Goal: Transaction & Acquisition: Purchase product/service

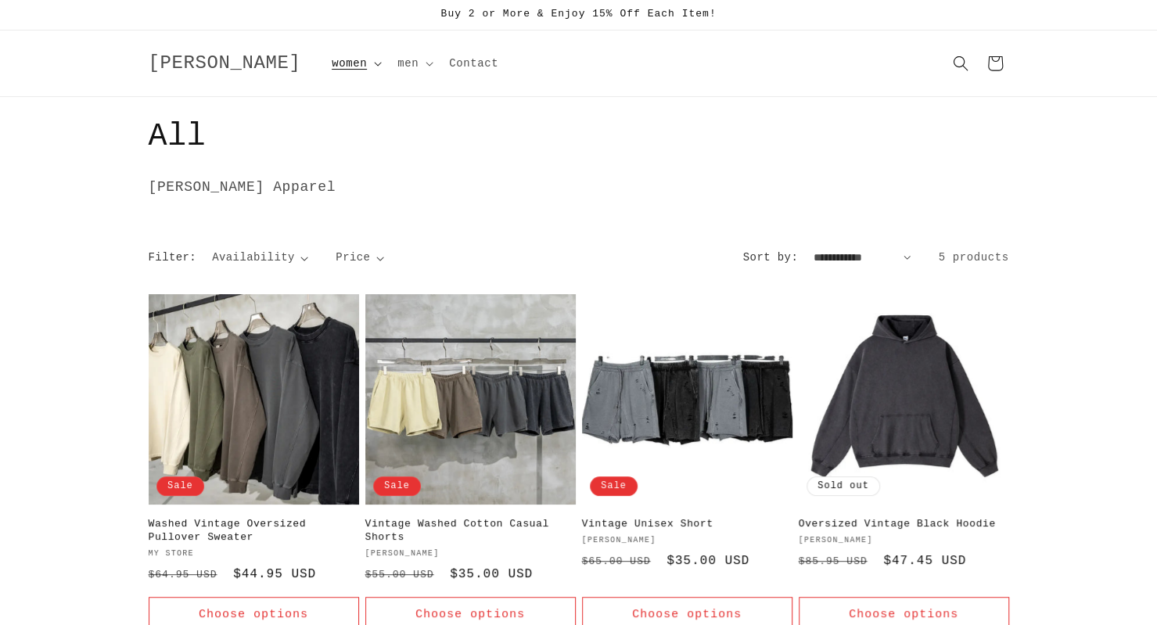
click at [332, 62] on span "women" at bounding box center [349, 63] width 35 height 14
click at [323, 105] on link "women clothing" at bounding box center [400, 101] width 155 height 27
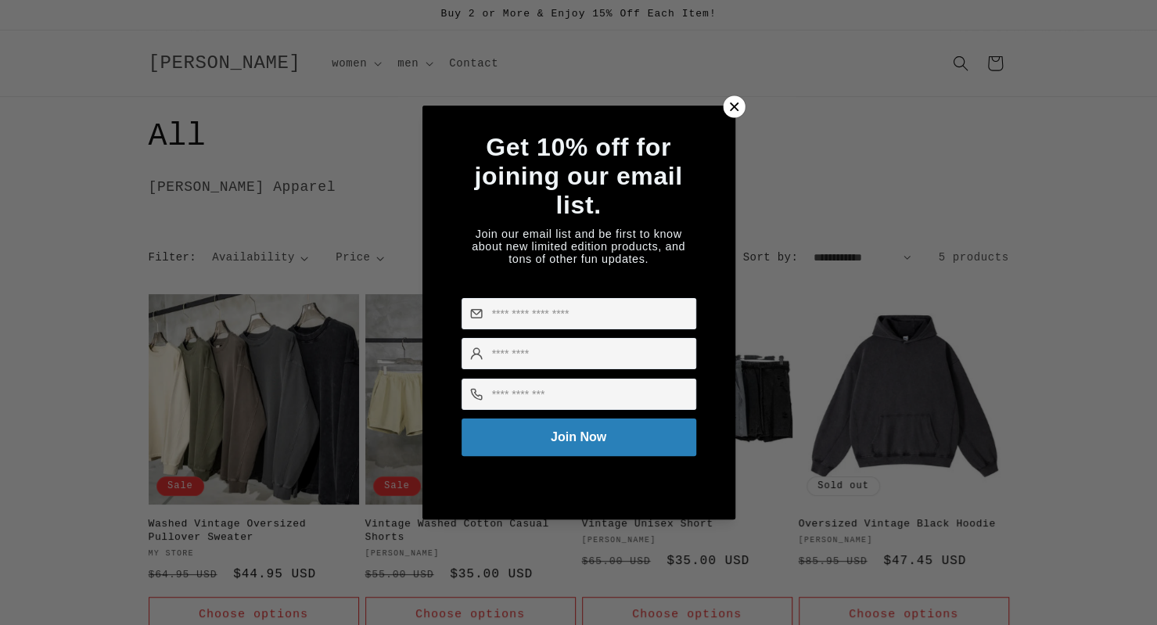
click at [725, 96] on div at bounding box center [734, 107] width 22 height 22
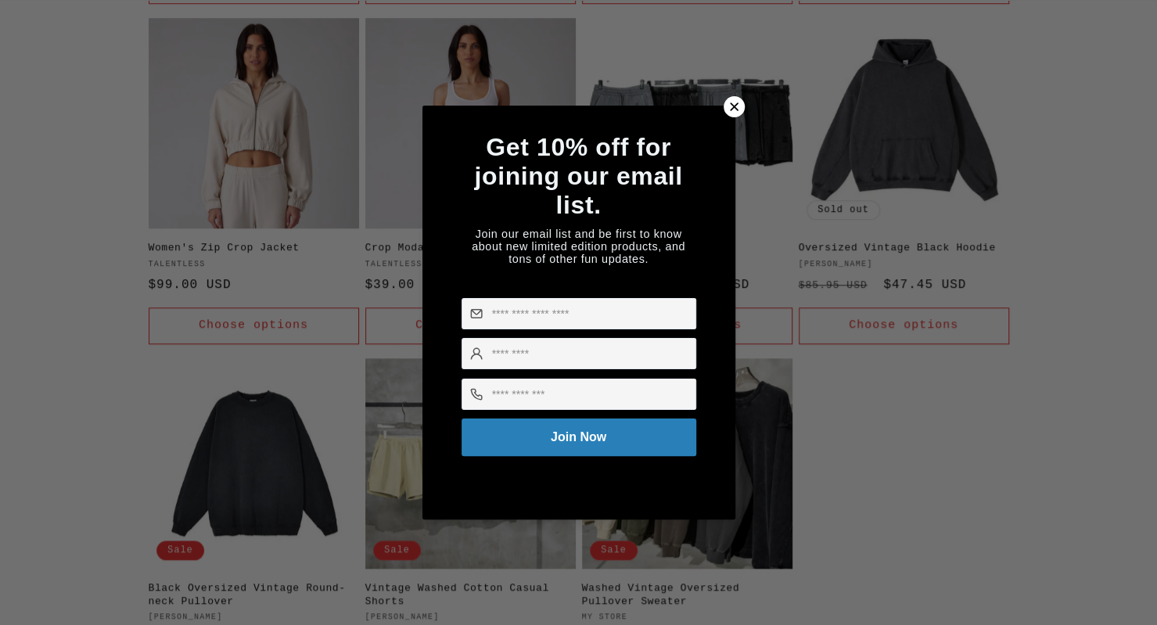
scroll to position [626, 0]
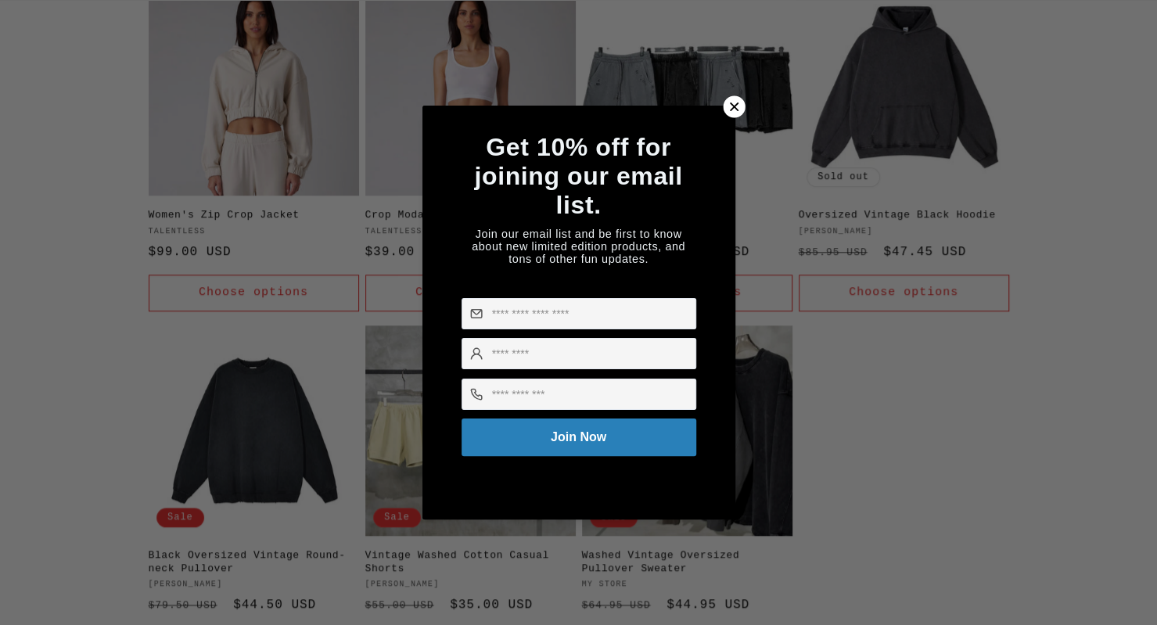
click at [733, 103] on icon at bounding box center [733, 107] width 17 height 17
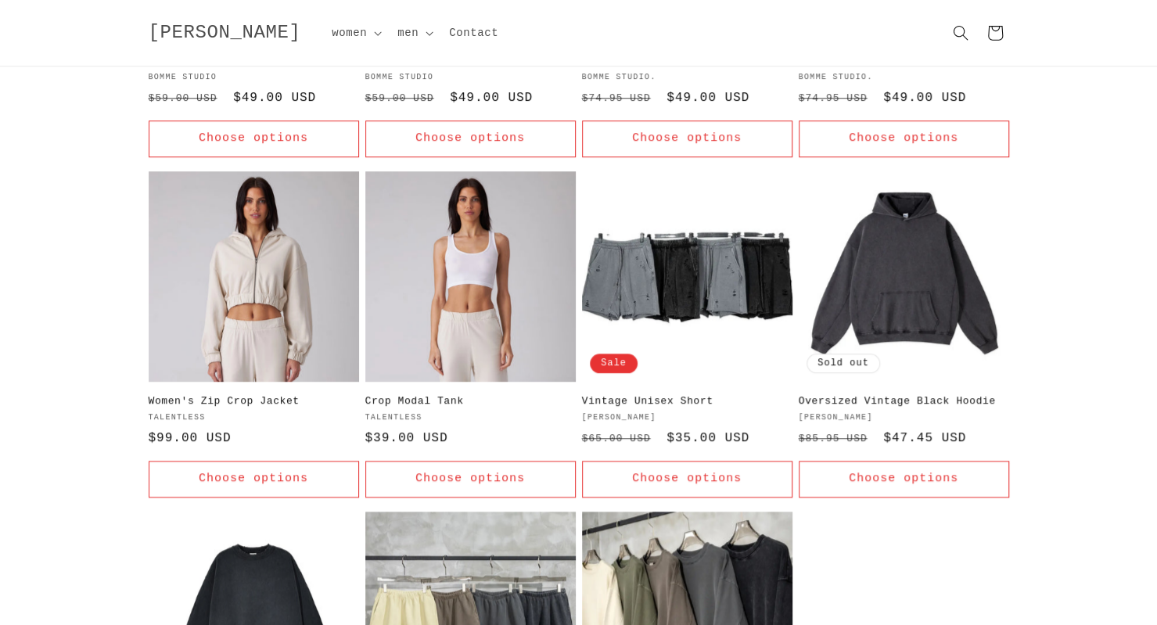
scroll to position [0, 0]
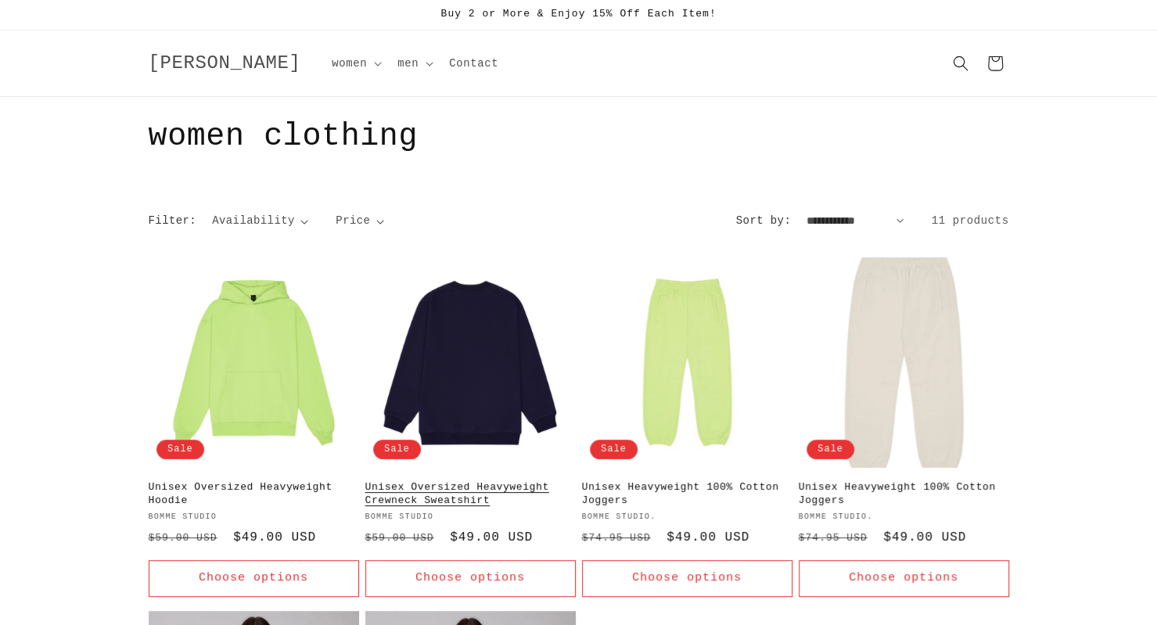
click at [454, 481] on link "Unisex Oversized Heavyweight Crewneck Sweatshirt" at bounding box center [470, 494] width 210 height 27
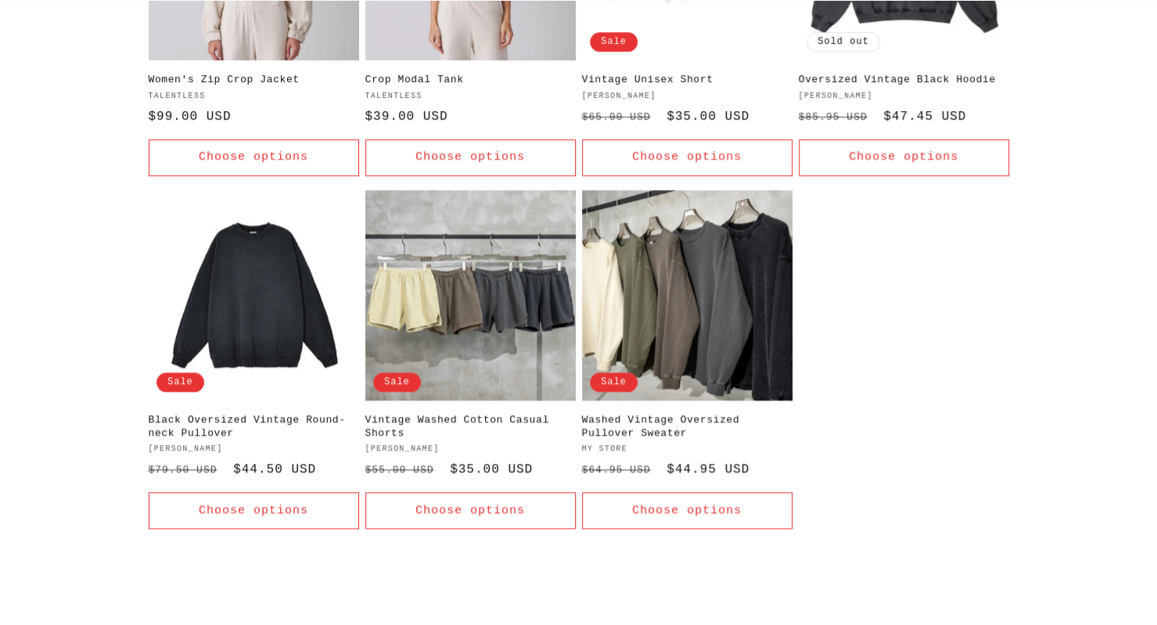
scroll to position [782, 0]
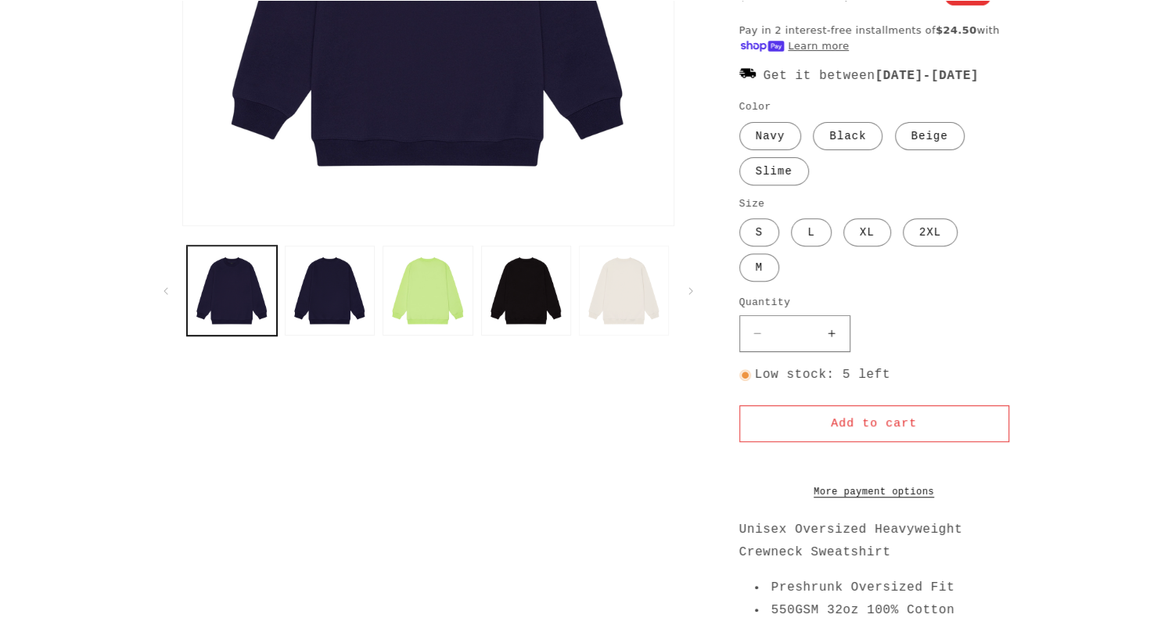
click at [624, 282] on button "Load image 8 in gallery view" at bounding box center [624, 291] width 90 height 90
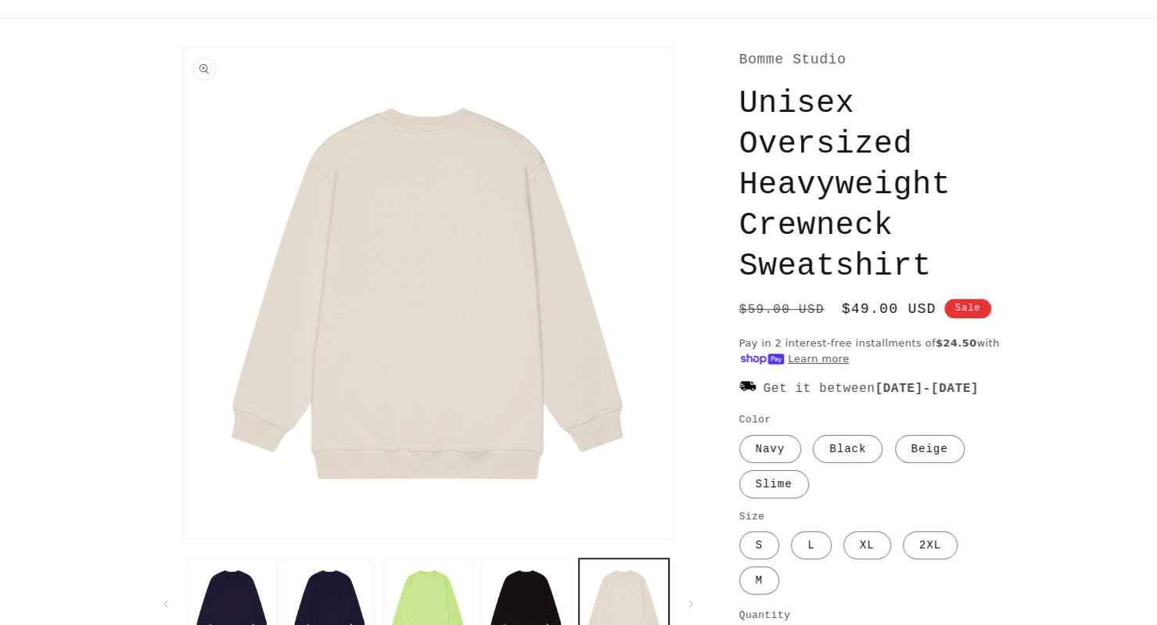
scroll to position [156, 0]
